Goal: Task Accomplishment & Management: Manage account settings

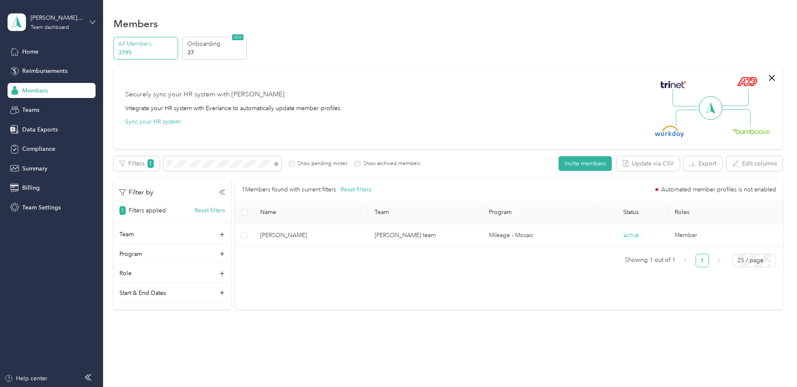
click at [92, 23] on icon at bounding box center [93, 22] width 6 height 6
click at [66, 86] on div "Personal dashboard" at bounding box center [41, 83] width 53 height 9
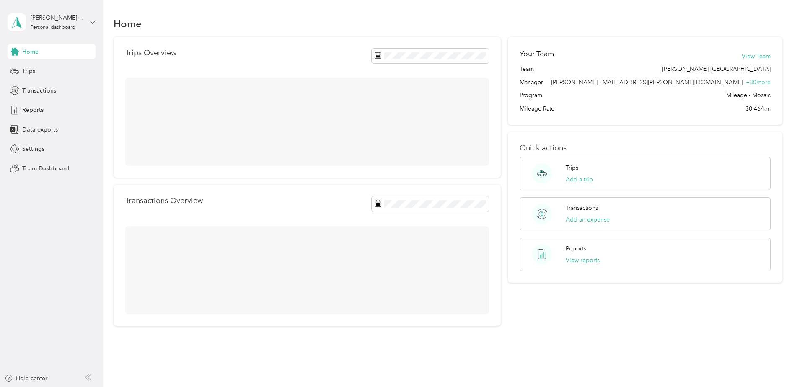
click at [90, 23] on icon at bounding box center [93, 22] width 6 height 6
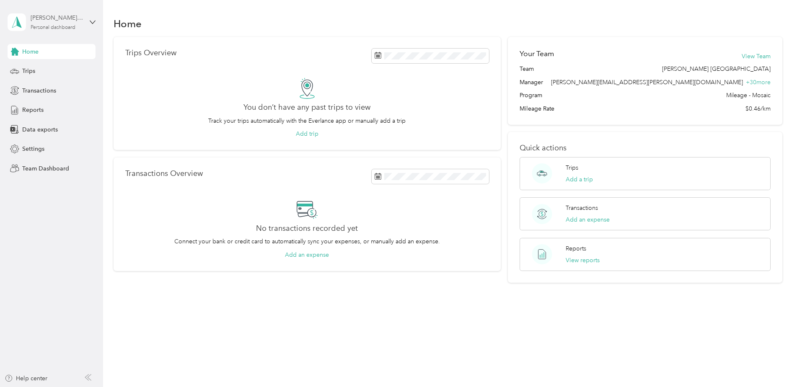
drag, startPoint x: 54, startPoint y: 111, endPoint x: 80, endPoint y: 28, distance: 86.4
click at [85, 26] on div "[PERSON_NAME][EMAIL_ADDRESS][DOMAIN_NAME] Personal dashboard" at bounding box center [52, 22] width 88 height 29
click at [43, 108] on div "Log out" at bounding box center [119, 107] width 212 height 15
